Goal: Task Accomplishment & Management: Manage account settings

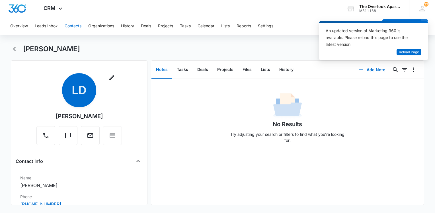
click at [351, 88] on div "No Results Try adjusting your search or filters to find what you’re looking for." at bounding box center [287, 113] width 273 height 69
drag, startPoint x: 368, startPoint y: 170, endPoint x: 366, endPoint y: 167, distance: 3.2
click at [368, 170] on div "No Results Try adjusting your search or filters to find what you’re looking for." at bounding box center [287, 142] width 273 height 126
click at [404, 51] on span "Reload Page" at bounding box center [409, 52] width 20 height 5
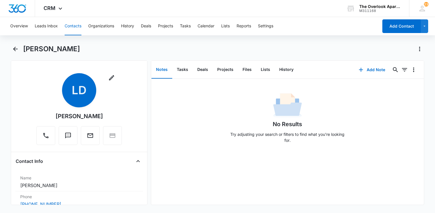
click at [82, 27] on div "Overview Leads Inbox Contacts Organizations History Deals Projects Tasks Calend…" at bounding box center [193, 26] width 372 height 18
click at [76, 28] on button "Contacts" at bounding box center [73, 26] width 17 height 18
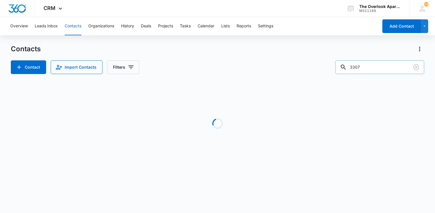
click at [385, 64] on input "3307" at bounding box center [379, 67] width 89 height 14
click at [384, 65] on input "3307" at bounding box center [379, 67] width 89 height 14
click at [384, 66] on input "3307" at bounding box center [379, 67] width 89 height 14
click at [383, 67] on input "3307" at bounding box center [379, 67] width 89 height 14
drag, startPoint x: 381, startPoint y: 61, endPoint x: 381, endPoint y: 64, distance: 3.2
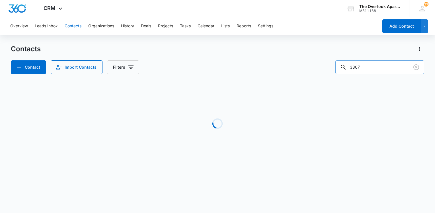
click at [381, 61] on input "3307" at bounding box center [379, 67] width 89 height 14
click at [381, 65] on input "3307" at bounding box center [379, 67] width 89 height 14
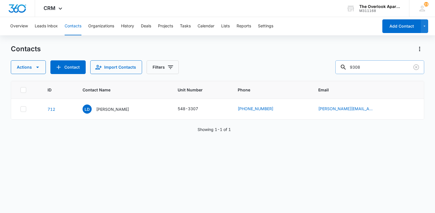
type input "9308"
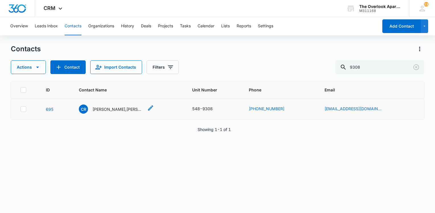
click at [136, 111] on p "Chase Roberts,Trystan Andersen & Brennen Bruce" at bounding box center [118, 109] width 51 height 6
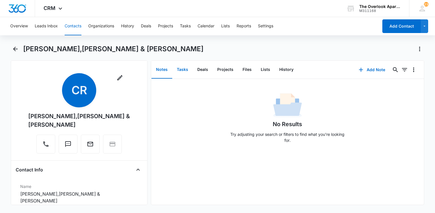
click at [187, 69] on button "Tasks" at bounding box center [182, 70] width 21 height 18
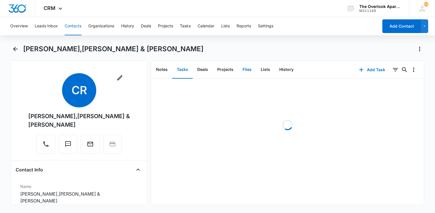
click at [246, 70] on button "Files" at bounding box center [247, 70] width 18 height 18
drag, startPoint x: 389, startPoint y: 71, endPoint x: 390, endPoint y: 75, distance: 3.5
click at [389, 71] on button "Add File" at bounding box center [391, 70] width 35 height 14
click at [382, 88] on div "Upload Files" at bounding box center [383, 88] width 23 height 4
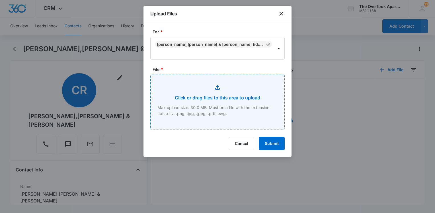
click at [214, 92] on input "File *" at bounding box center [218, 102] width 134 height 55
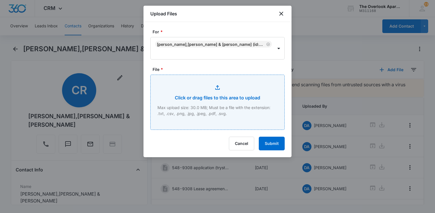
type input "C:\fakepath\548-9308 app (Brennen).pdf"
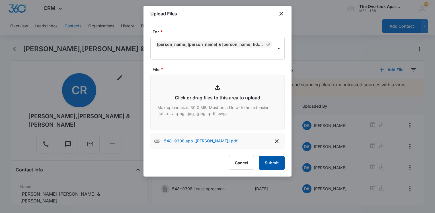
click at [278, 158] on button "Submit" at bounding box center [272, 163] width 26 height 14
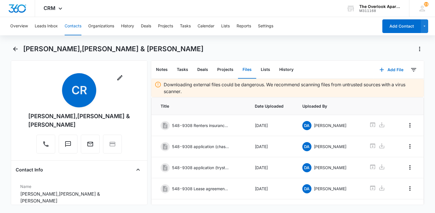
click at [298, 47] on div "Chase Roberts,Trystan Andersen & Brennen Bruce" at bounding box center [223, 48] width 401 height 9
click at [299, 47] on div "Chase Roberts,Trystan Andersen & Brennen Bruce" at bounding box center [223, 48] width 401 height 9
drag, startPoint x: 73, startPoint y: 23, endPoint x: 70, endPoint y: 21, distance: 3.4
click at [70, 21] on button "Contacts" at bounding box center [73, 26] width 17 height 18
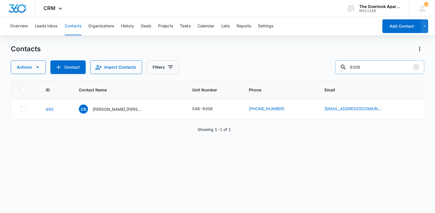
click at [364, 67] on input "9308" at bounding box center [379, 67] width 89 height 14
type input "5308"
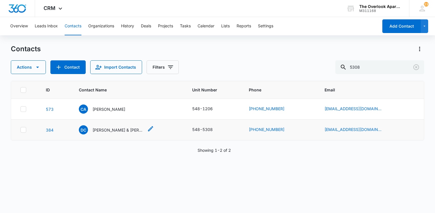
click at [111, 127] on p "Desiree Coreen Miller & Andrew L. Jensen" at bounding box center [118, 130] width 51 height 6
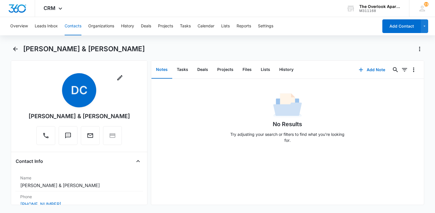
drag, startPoint x: 52, startPoint y: 124, endPoint x: 22, endPoint y: 112, distance: 31.8
click at [22, 112] on div "Remove DC Desiree Coreen Miller & Andrew L. Jensen" at bounding box center [79, 110] width 127 height 74
drag, startPoint x: 22, startPoint y: 112, endPoint x: 43, endPoint y: 117, distance: 21.1
copy div "Desiree Coreen Miller & Andrew L. Jensen"
click at [74, 24] on button "Contacts" at bounding box center [73, 26] width 17 height 18
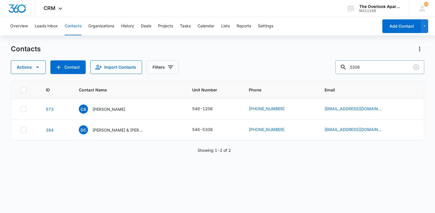
click at [382, 71] on input "5308" at bounding box center [379, 67] width 89 height 14
type input "2101"
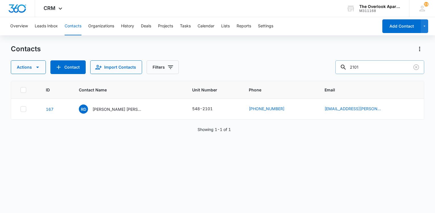
click at [380, 68] on input "2101" at bounding box center [379, 67] width 89 height 14
type input "4202"
click at [380, 69] on input "4202" at bounding box center [379, 67] width 89 height 14
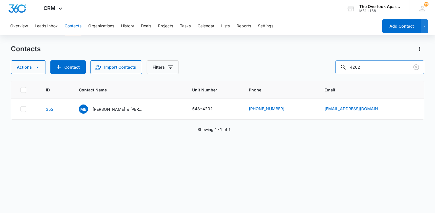
click at [380, 69] on input "4202" at bounding box center [379, 67] width 89 height 14
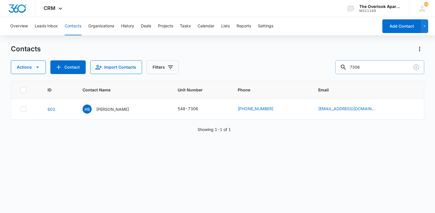
click at [372, 65] on input "7306" at bounding box center [379, 67] width 89 height 14
type input "10307"
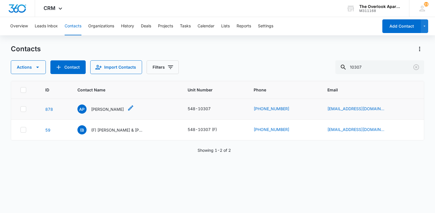
click at [122, 107] on p "Abram Ponce-Martinez" at bounding box center [107, 109] width 33 height 6
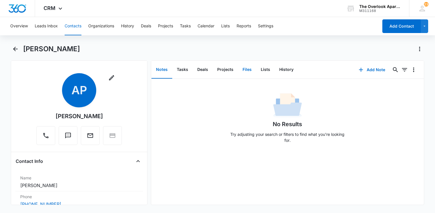
click at [252, 70] on button "Files" at bounding box center [247, 70] width 18 height 18
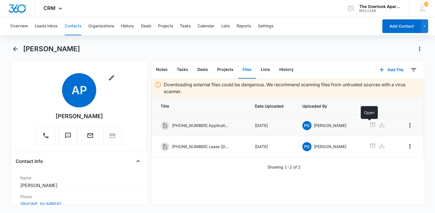
click at [370, 123] on icon at bounding box center [372, 124] width 5 height 5
click at [211, 163] on div "Downloading external files could be dangerous. We recommend scanning files from…" at bounding box center [287, 124] width 273 height 91
drag, startPoint x: 231, startPoint y: 197, endPoint x: 242, endPoint y: 213, distance: 19.0
click at [231, 197] on div "Downloading external files could be dangerous. We recommend scanning files from…" at bounding box center [287, 142] width 273 height 126
click at [224, 199] on div "Downloading external files could be dangerous. We recommend scanning files from…" at bounding box center [287, 142] width 273 height 126
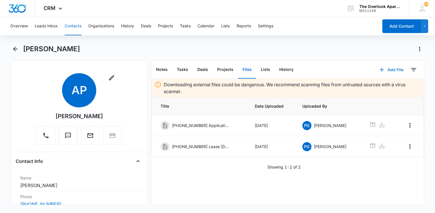
click at [398, 64] on button "Add File" at bounding box center [391, 70] width 35 height 14
click at [385, 84] on button "Upload Files" at bounding box center [387, 88] width 43 height 9
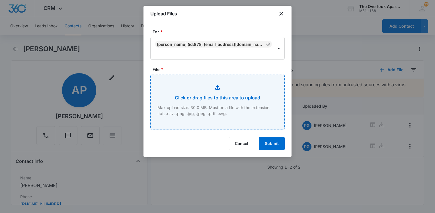
click at [220, 90] on input "File *" at bounding box center [218, 102] width 134 height 55
type input "C:\fakepath\548-10307 additional addemdumns.pdf"
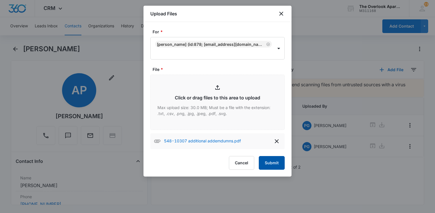
click at [276, 164] on button "Submit" at bounding box center [272, 163] width 26 height 14
